Goal: Download file/media

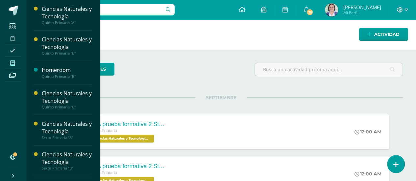
click at [12, 65] on icon at bounding box center [12, 63] width 5 height 5
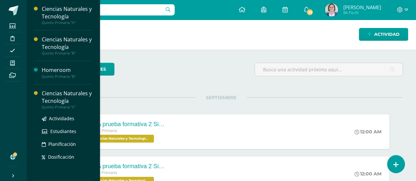
click at [53, 90] on div "Ciencias Naturales y Tecnología" at bounding box center [67, 97] width 50 height 15
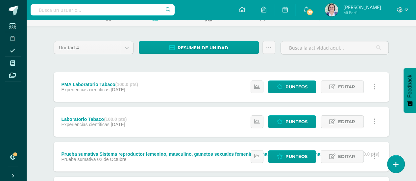
scroll to position [53, 0]
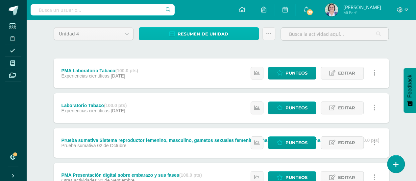
click at [213, 33] on span "Resumen de unidad" at bounding box center [203, 34] width 51 height 12
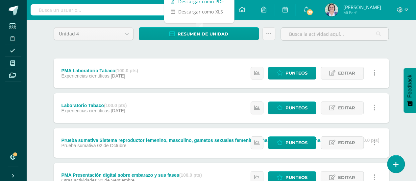
click at [217, 3] on link "Descargar como PDF" at bounding box center [199, 1] width 70 height 10
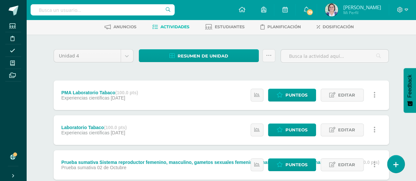
scroll to position [26, 0]
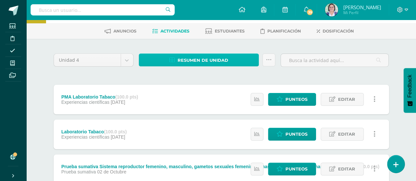
click at [183, 64] on span "Resumen de unidad" at bounding box center [203, 60] width 51 height 12
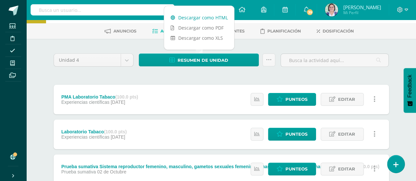
click at [200, 16] on link "Descargar como HTML" at bounding box center [199, 17] width 70 height 10
